Goal: Task Accomplishment & Management: Complete application form

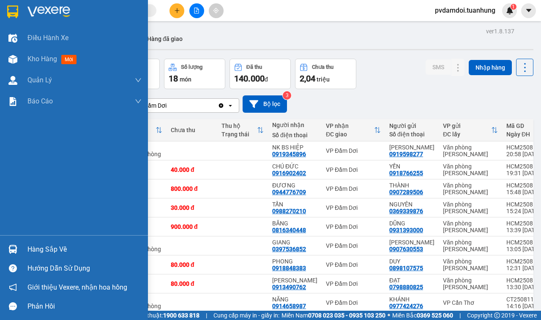
click at [10, 250] on img at bounding box center [12, 249] width 9 height 9
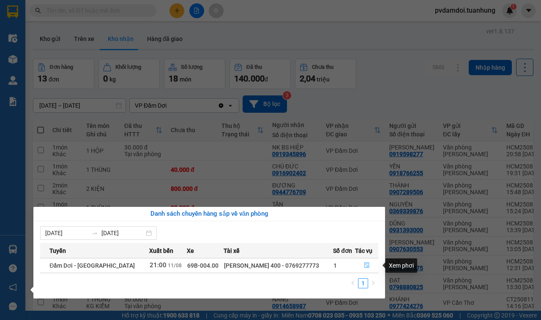
click at [368, 267] on button "button" at bounding box center [366, 266] width 22 height 14
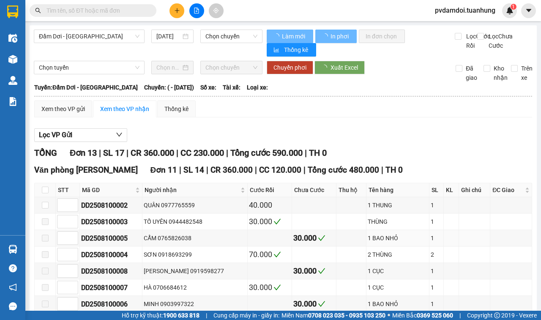
type input "[DATE]"
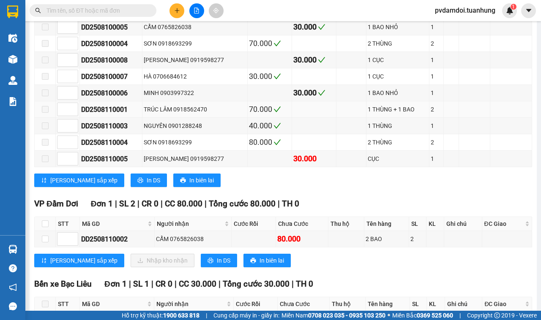
scroll to position [280, 0]
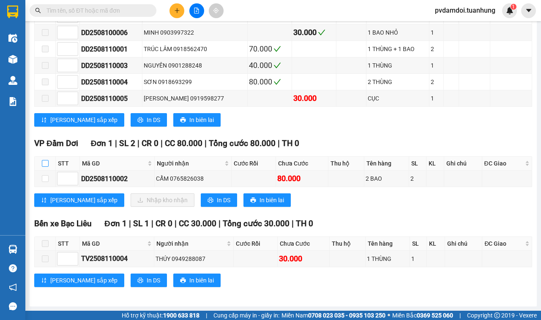
drag, startPoint x: 43, startPoint y: 164, endPoint x: 46, endPoint y: 170, distance: 6.6
click at [43, 165] on input "checkbox" at bounding box center [45, 163] width 7 height 7
checkbox input "true"
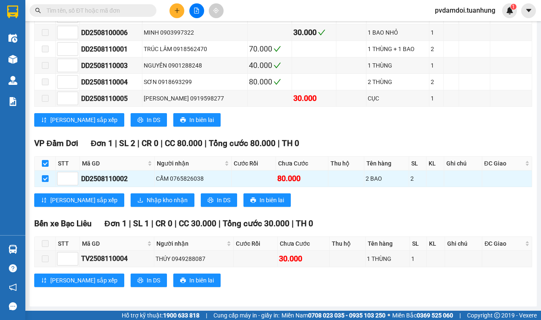
click at [41, 162] on th at bounding box center [45, 164] width 21 height 14
click at [45, 162] on input "checkbox" at bounding box center [45, 163] width 7 height 7
checkbox input "false"
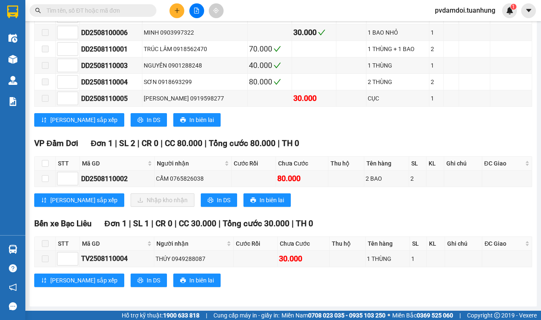
click at [67, 3] on div "Kết quả tìm kiếm ( 0 ) Bộ lọc No Data" at bounding box center [82, 10] width 165 height 15
click at [70, 12] on input "text" at bounding box center [96, 10] width 100 height 9
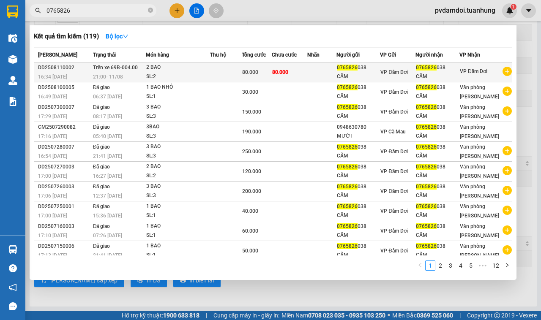
type input "0765826"
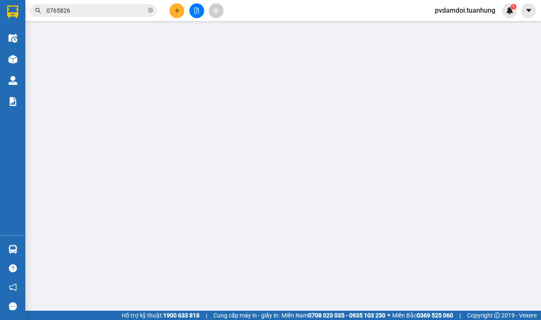
type input "0765826038"
type input "80.000"
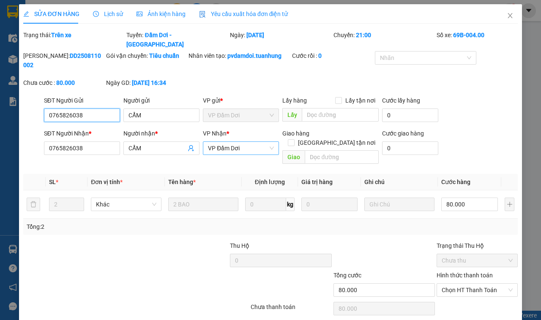
click at [261, 142] on span "VP Đầm Dơi" at bounding box center [241, 148] width 66 height 13
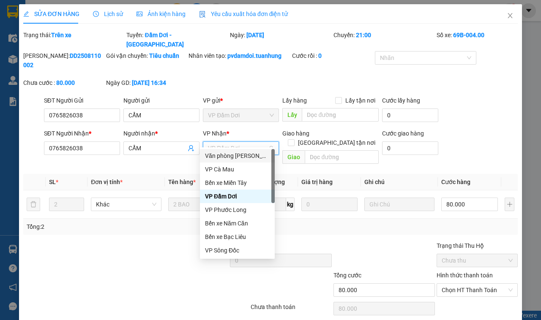
click at [262, 155] on div "Văn phòng [PERSON_NAME]" at bounding box center [237, 155] width 65 height 9
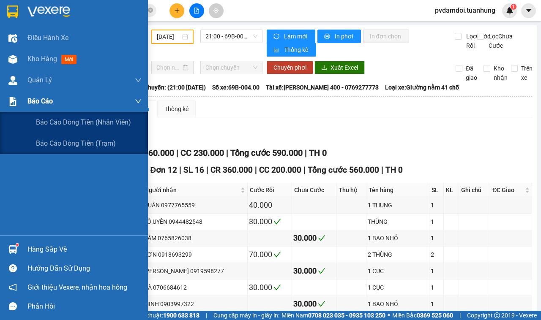
click at [12, 96] on div at bounding box center [12, 101] width 15 height 15
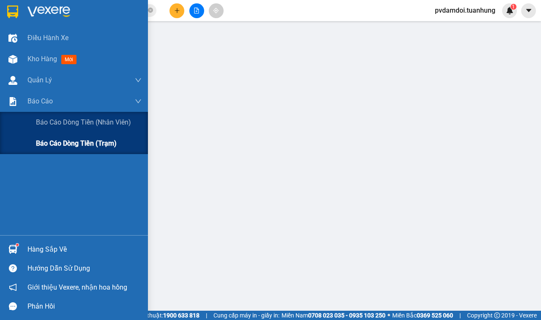
click at [63, 140] on span "Báo cáo dòng tiền (trạm)" at bounding box center [76, 143] width 81 height 11
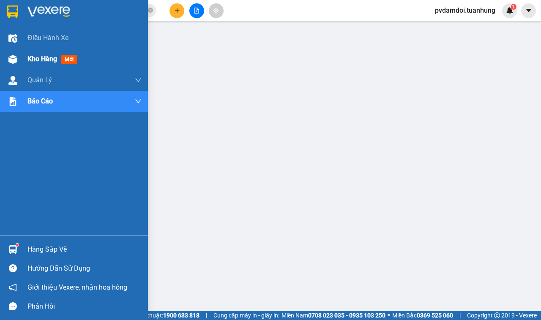
click at [15, 59] on img at bounding box center [12, 59] width 9 height 9
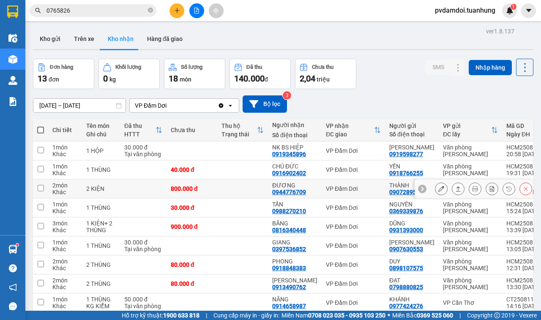
scroll to position [53, 0]
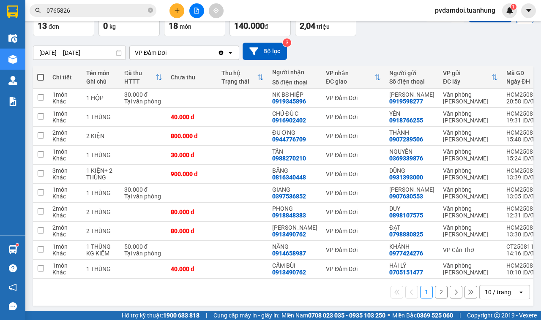
click at [435, 299] on button "2" at bounding box center [441, 292] width 13 height 13
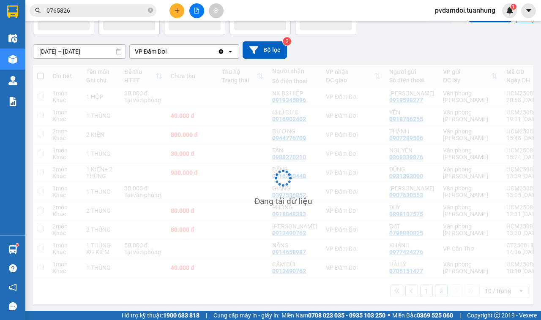
scroll to position [39, 0]
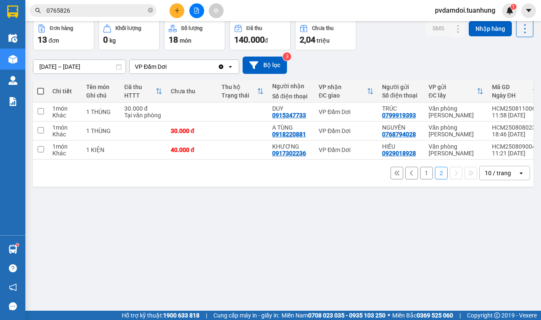
click at [420, 180] on button "1" at bounding box center [426, 173] width 13 height 13
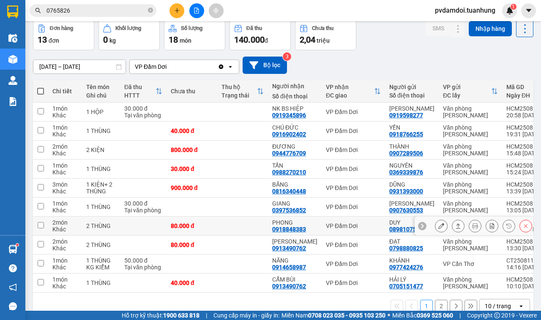
scroll to position [66, 0]
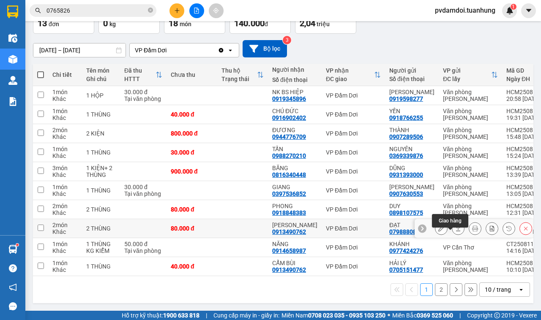
click at [455, 226] on icon at bounding box center [458, 229] width 6 height 6
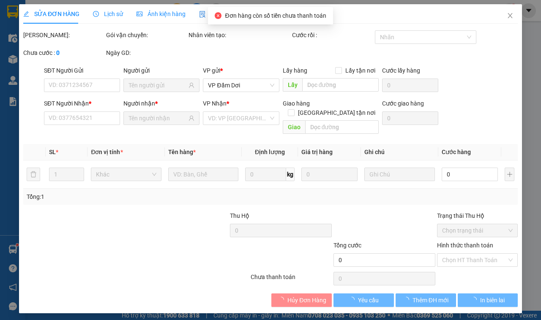
type input "0798880825"
type input "ĐẠT"
type input "0913490762"
type input "[PERSON_NAME]"
type input "80.000"
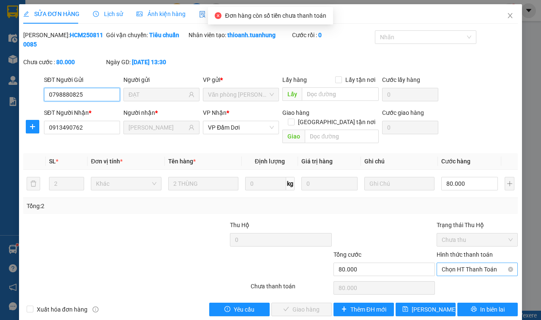
click at [441, 263] on span "Chọn HT Thanh Toán" at bounding box center [476, 269] width 71 height 13
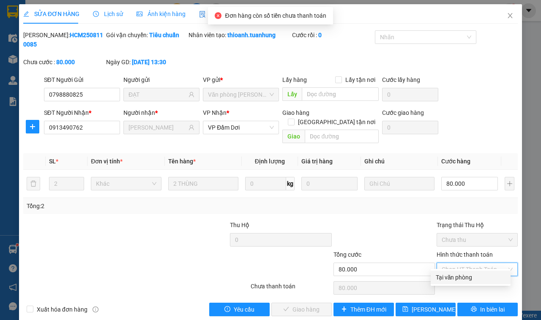
click at [440, 277] on div "Tại văn phòng" at bounding box center [471, 277] width 70 height 9
type input "0"
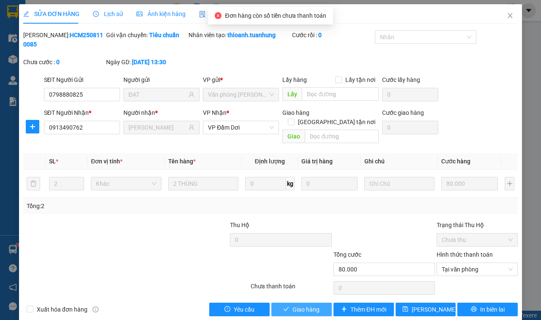
click at [282, 303] on button "Giao hàng" at bounding box center [301, 310] width 60 height 14
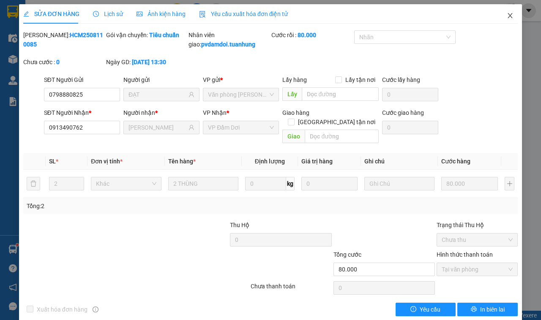
click at [506, 18] on span "Close" at bounding box center [510, 16] width 24 height 24
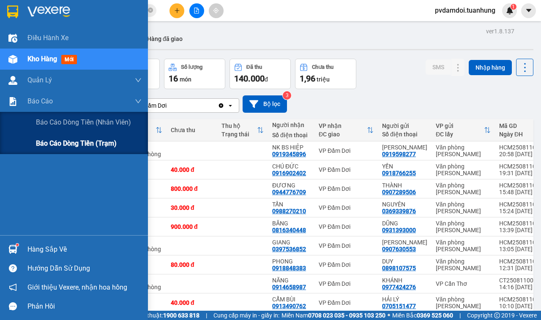
click at [32, 140] on div "Báo cáo dòng tiền (trạm)" at bounding box center [74, 143] width 148 height 21
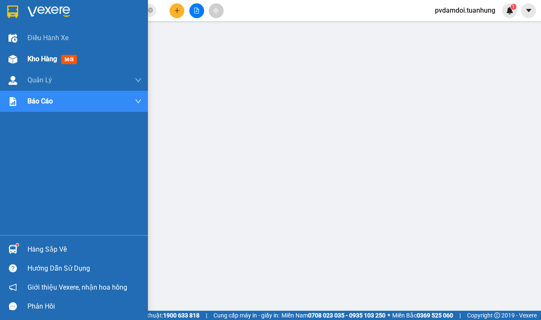
click at [24, 66] on div "Kho hàng mới" at bounding box center [74, 59] width 148 height 21
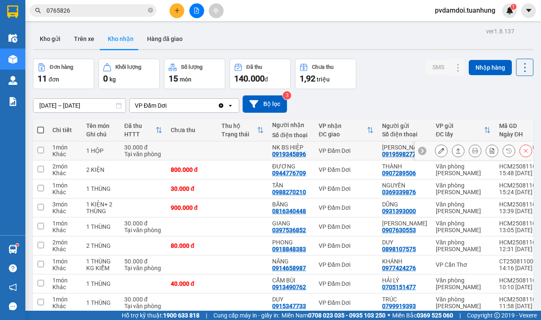
scroll to position [66, 0]
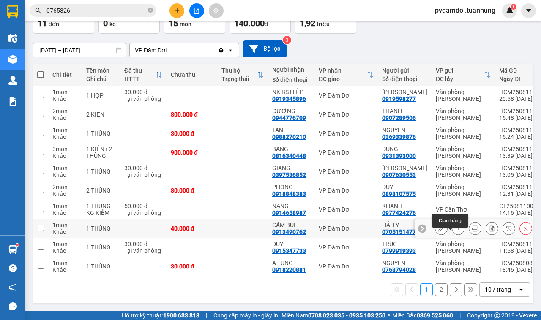
click at [455, 226] on icon at bounding box center [458, 229] width 6 height 6
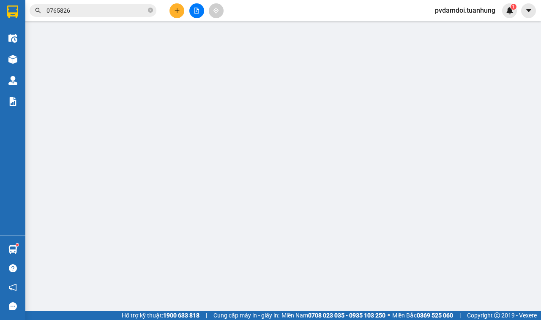
type input "0705151477"
type input "HẢI LÝ"
type input "0913490762"
type input "CẨM BÙI"
type input "40.000"
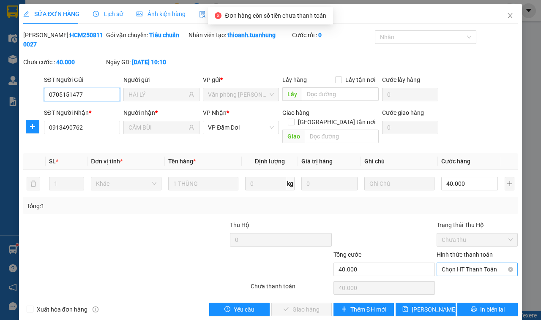
drag, startPoint x: 453, startPoint y: 254, endPoint x: 451, endPoint y: 262, distance: 8.2
click at [451, 263] on div "Chọn HT Thanh Toán" at bounding box center [476, 270] width 81 height 14
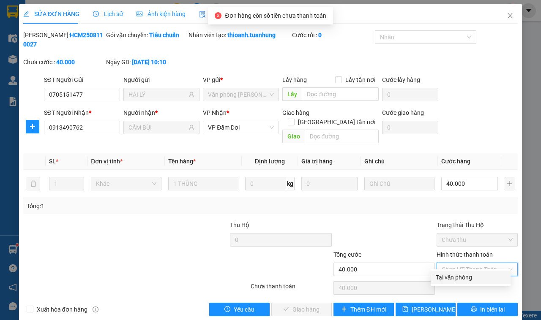
click at [458, 275] on div "Total Paid Fee 0 Total UnPaid Fee 40.000 Cash Collection Total Fee Mã ĐH: HCM25…" at bounding box center [270, 173] width 494 height 286
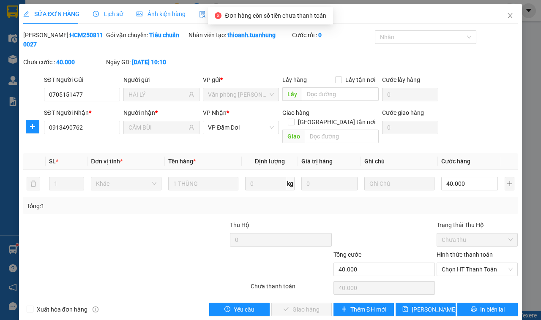
drag, startPoint x: 458, startPoint y: 276, endPoint x: 451, endPoint y: 283, distance: 9.9
click at [458, 280] on div "Chọn HT Thanh Toán" at bounding box center [477, 288] width 83 height 17
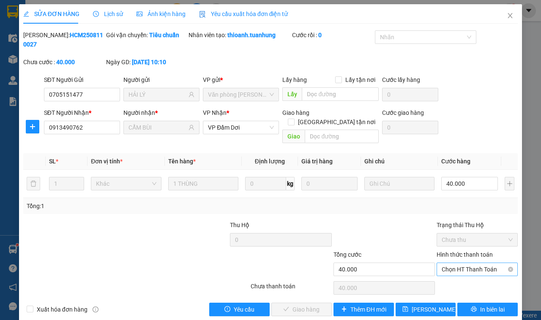
click at [463, 263] on span "Chọn HT Thanh Toán" at bounding box center [476, 269] width 71 height 13
click at [458, 280] on div "Tại văn phòng" at bounding box center [471, 277] width 70 height 9
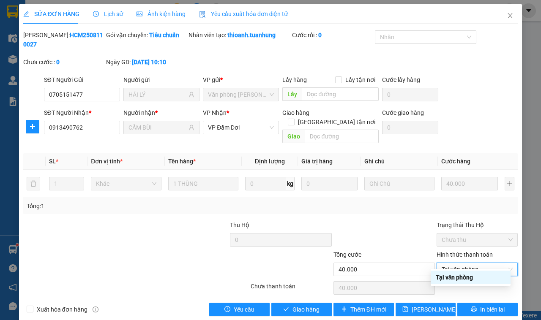
type input "0"
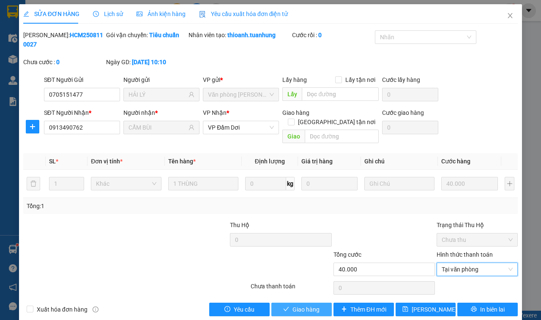
drag, startPoint x: 311, startPoint y: 310, endPoint x: 309, endPoint y: 296, distance: 13.7
click at [309, 307] on div "SỬA ĐƠN HÀNG Lịch sử Ảnh kiện hàng Yêu cầu xuất hóa đơn điện tử Total Paid Fee …" at bounding box center [270, 163] width 503 height 319
click at [309, 305] on span "Giao hàng" at bounding box center [305, 309] width 27 height 9
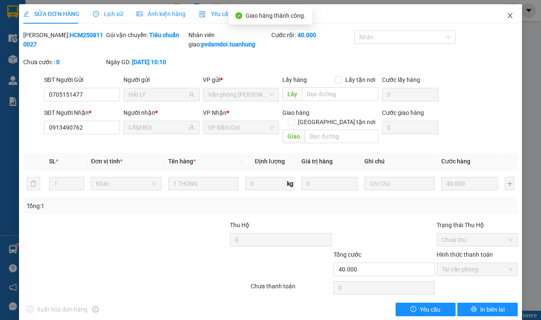
click at [504, 20] on span "Close" at bounding box center [510, 16] width 24 height 24
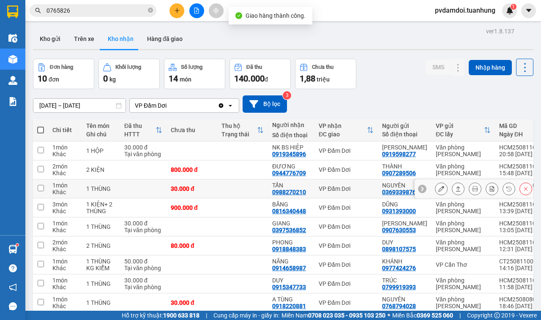
scroll to position [66, 0]
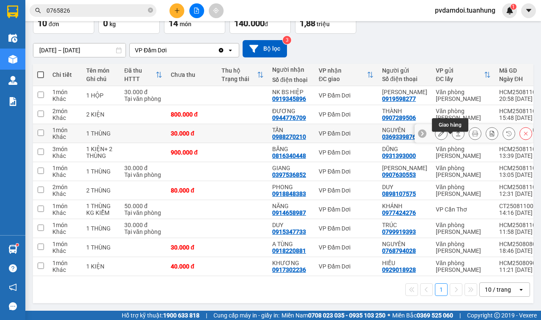
click at [455, 131] on icon at bounding box center [458, 134] width 6 height 6
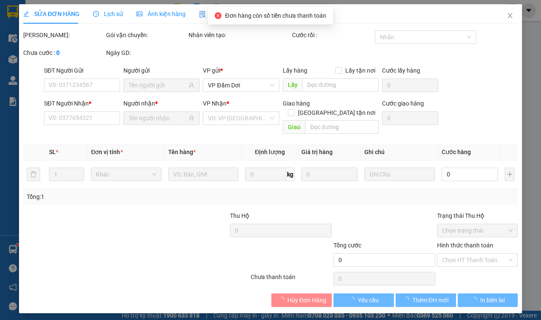
type input "0369339876"
type input "NGUYÊN"
type input "0988270210"
type input "TẤN"
type input "30.000"
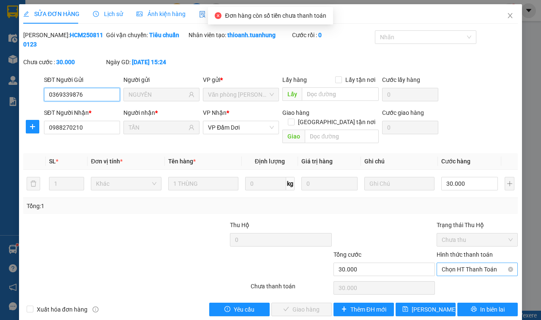
click at [474, 263] on span "Chọn HT Thanh Toán" at bounding box center [476, 269] width 71 height 13
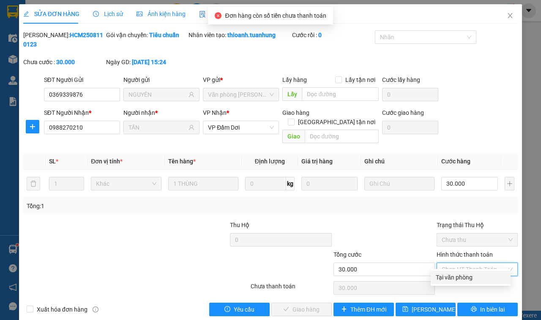
scroll to position [3, 0]
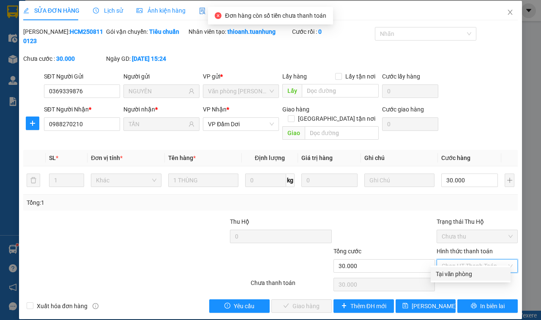
click at [466, 270] on div "Tại văn phòng" at bounding box center [471, 274] width 70 height 9
type input "0"
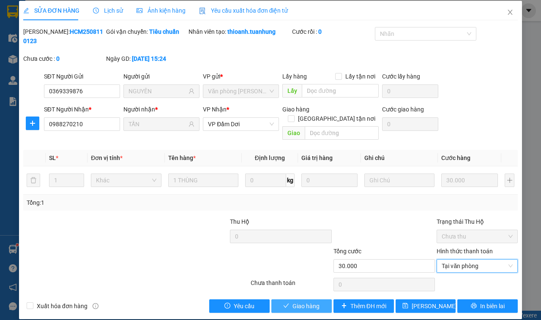
click at [302, 302] on span "Giao hàng" at bounding box center [305, 306] width 27 height 9
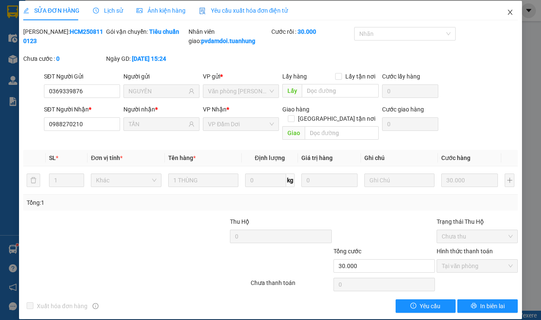
click at [508, 11] on icon "close" at bounding box center [510, 12] width 5 height 5
